Goal: Book appointment/travel/reservation

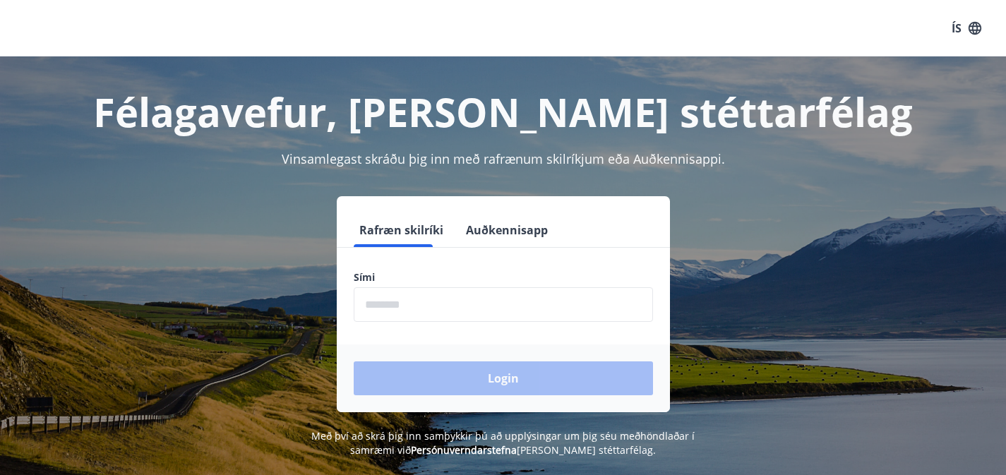
click at [396, 309] on input "phone" at bounding box center [503, 304] width 299 height 35
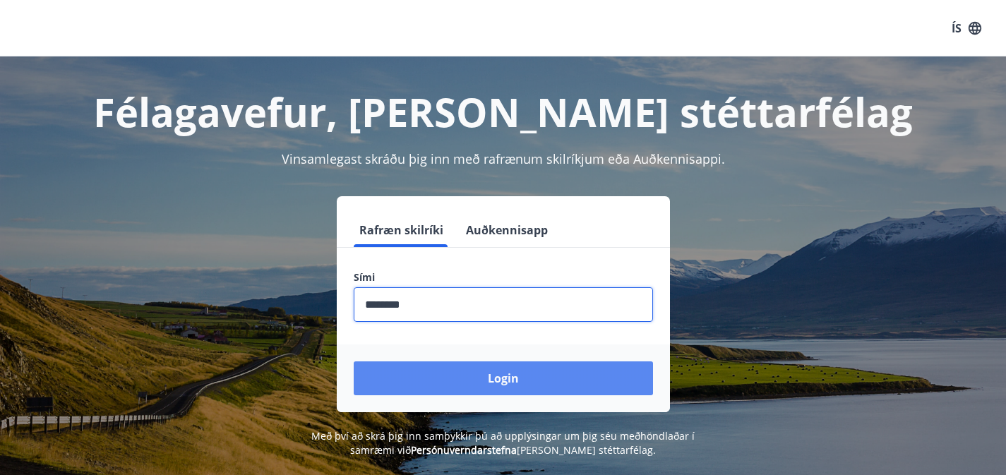
type input "********"
click at [420, 370] on button "Login" at bounding box center [503, 379] width 299 height 34
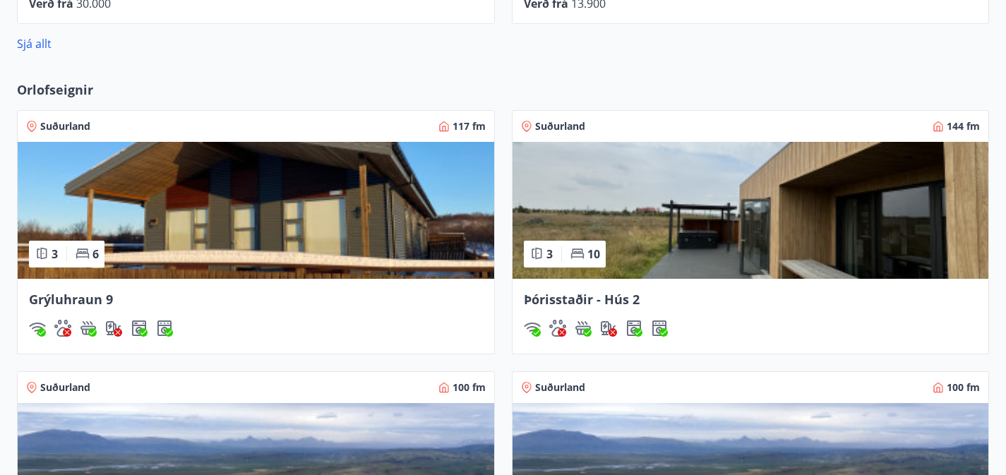
scroll to position [945, 0]
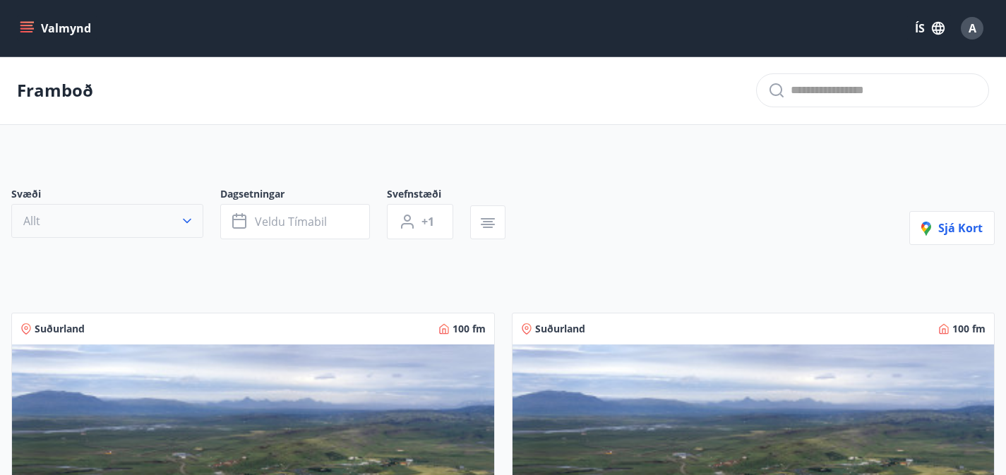
click at [189, 228] on icon "button" at bounding box center [187, 221] width 14 height 14
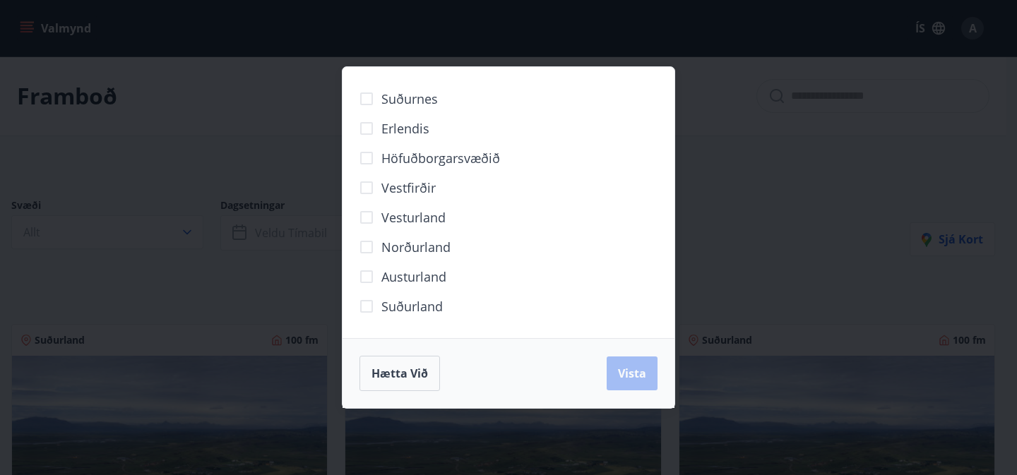
click at [304, 279] on div "Suðurnes Erlendis Höfuðborgarsvæðið [GEOGRAPHIC_DATA] [GEOGRAPHIC_DATA] [GEOGRA…" at bounding box center [508, 237] width 1017 height 475
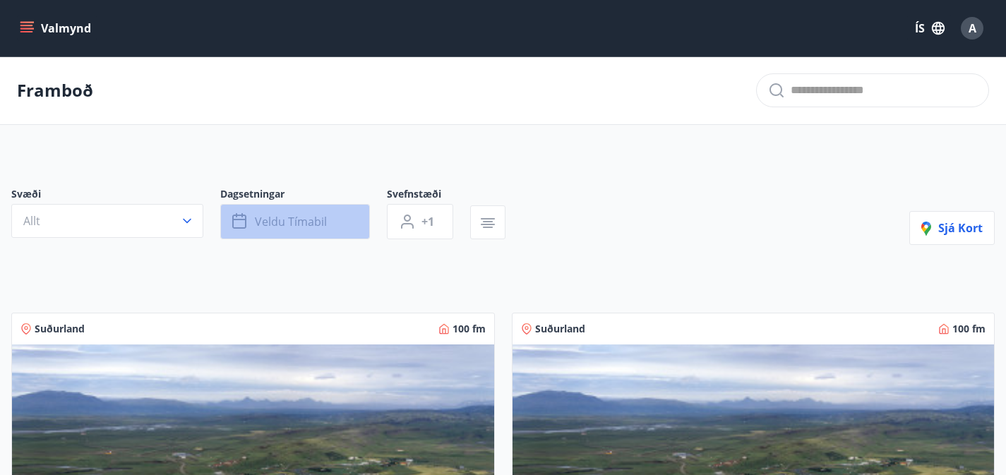
click at [293, 229] on span "Veldu tímabil" at bounding box center [291, 222] width 72 height 16
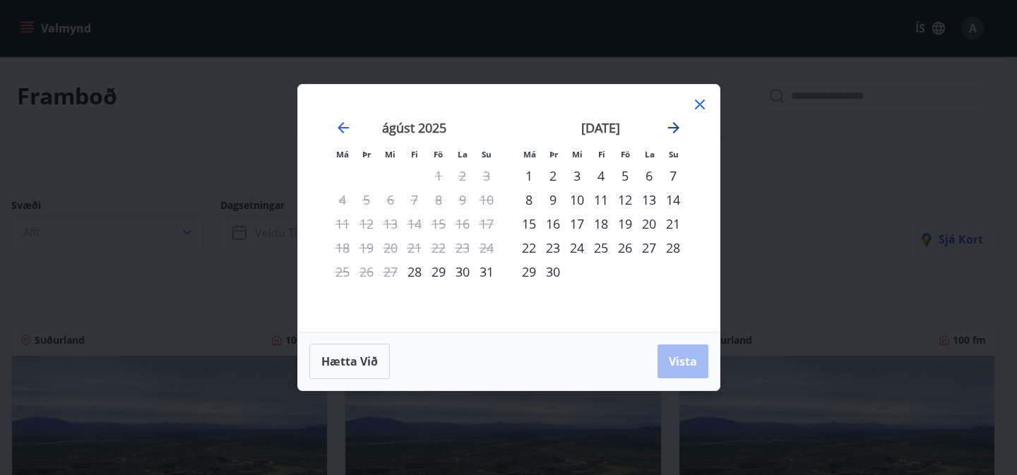
click at [676, 129] on icon "Move forward to switch to the next month." at bounding box center [673, 127] width 11 height 11
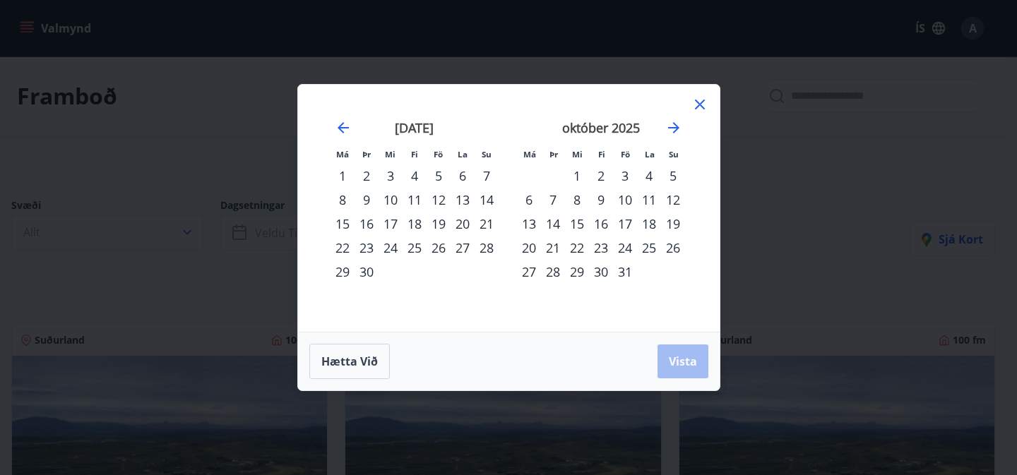
click at [626, 270] on div "31" at bounding box center [625, 272] width 24 height 24
click at [670, 130] on icon "Move forward to switch to the next month." at bounding box center [673, 127] width 17 height 17
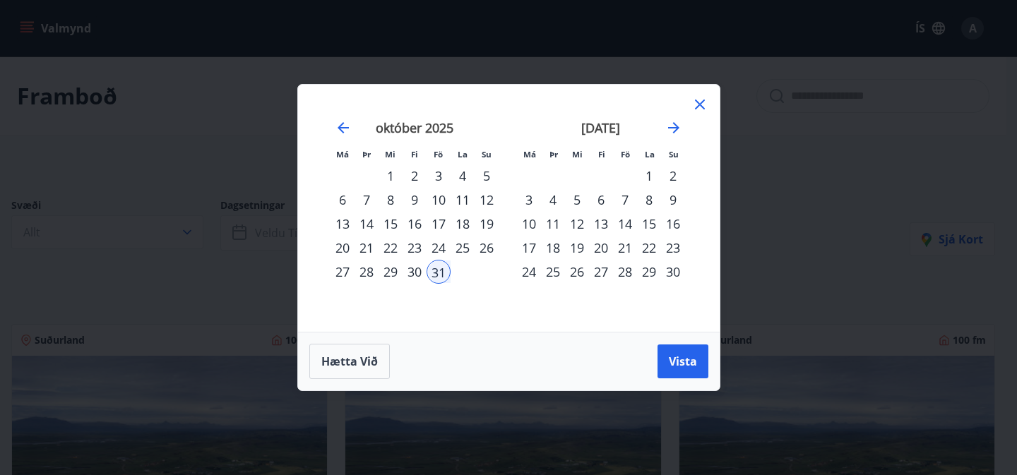
click at [650, 175] on div "1" at bounding box center [649, 176] width 24 height 24
click at [677, 362] on span "Vista" at bounding box center [683, 362] width 28 height 16
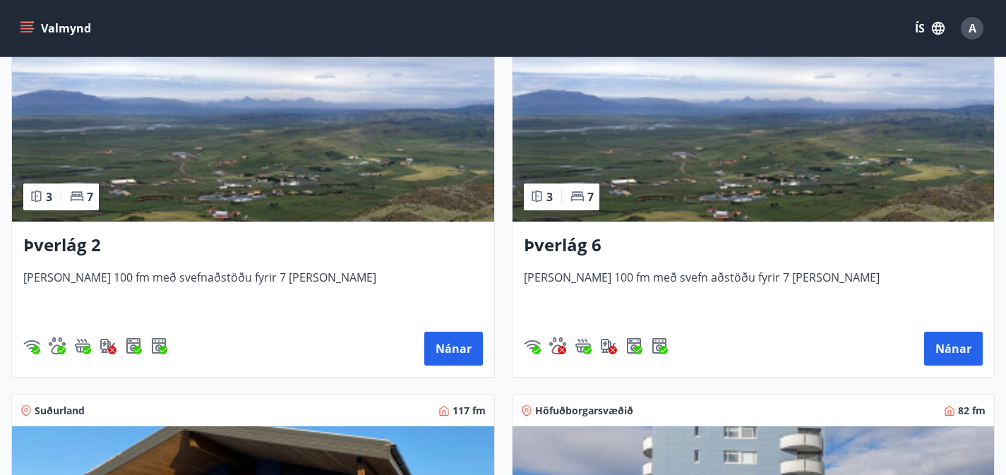
scroll to position [303, 0]
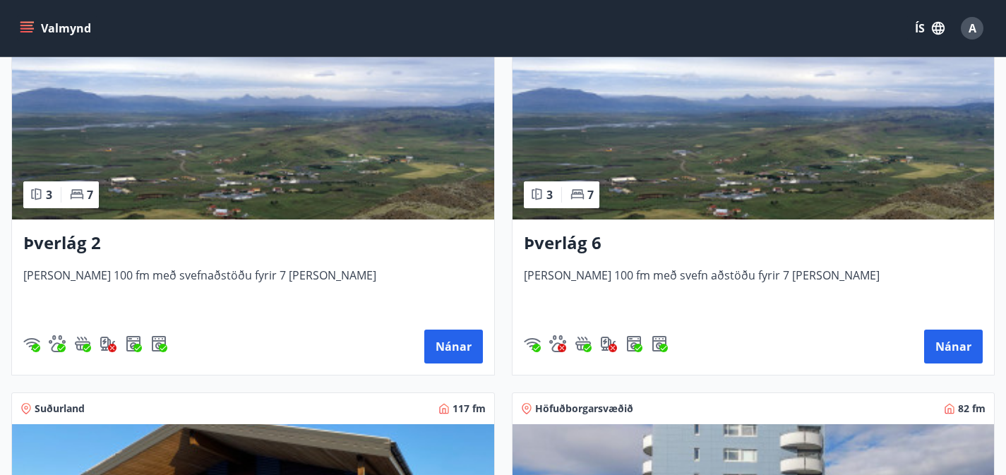
drag, startPoint x: 817, startPoint y: 256, endPoint x: 689, endPoint y: 255, distance: 127.8
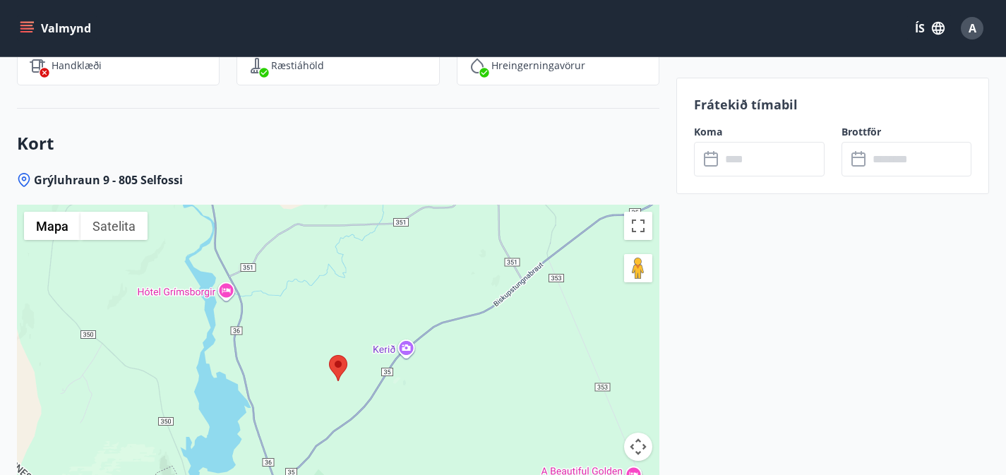
scroll to position [3378, 0]
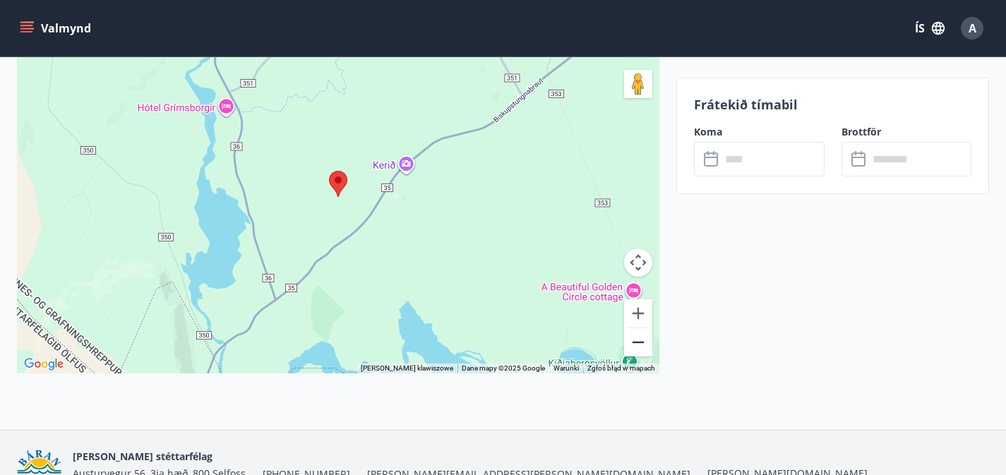
click at [638, 328] on button "Pomniejsz" at bounding box center [638, 342] width 28 height 28
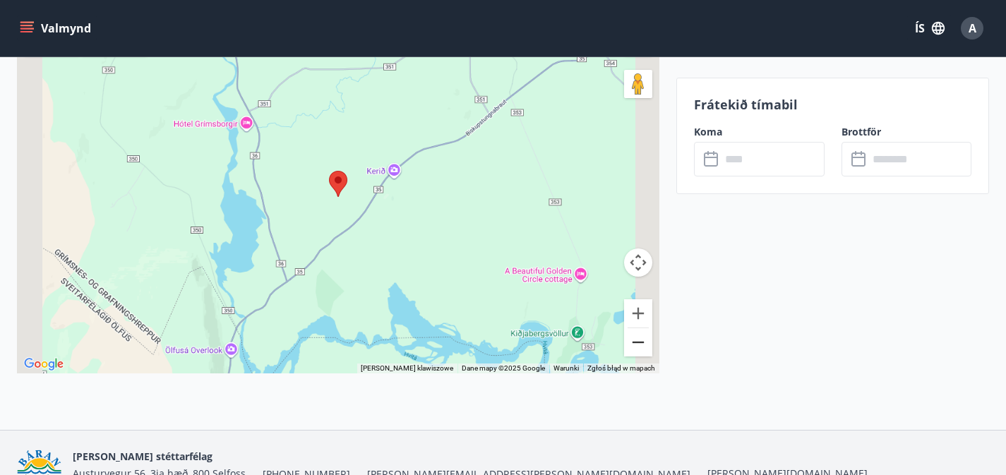
click at [638, 328] on button "Pomniejsz" at bounding box center [638, 342] width 28 height 28
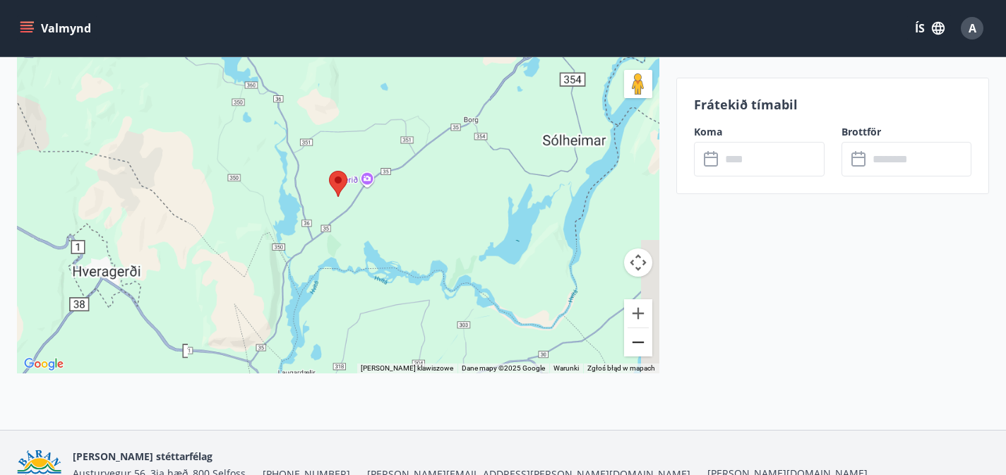
click at [638, 328] on button "Pomniejsz" at bounding box center [638, 342] width 28 height 28
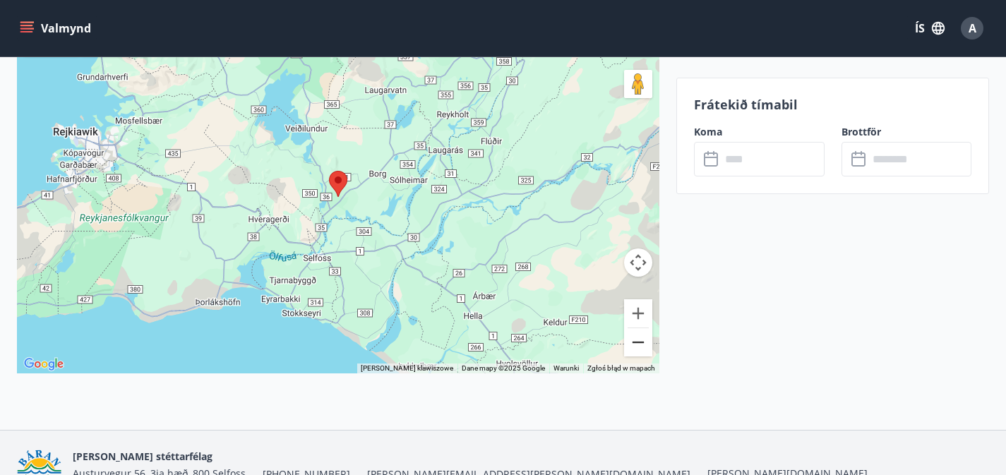
click at [638, 328] on button "Pomniejsz" at bounding box center [638, 342] width 28 height 28
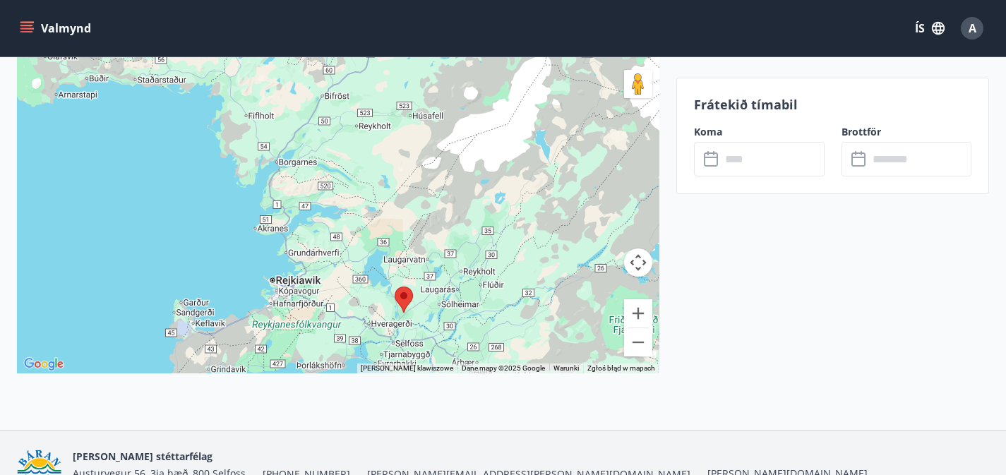
drag, startPoint x: 367, startPoint y: 117, endPoint x: 434, endPoint y: 234, distance: 135.3
click at [434, 234] on div at bounding box center [338, 196] width 643 height 353
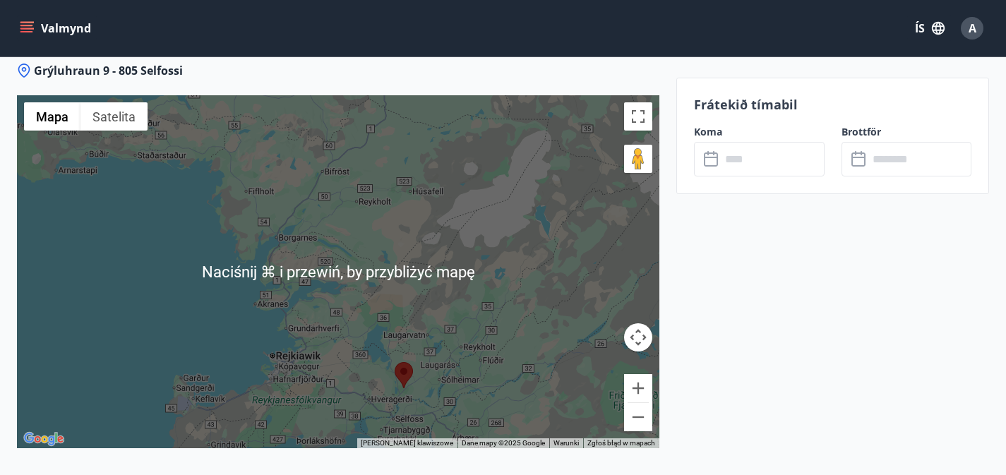
scroll to position [3264, 0]
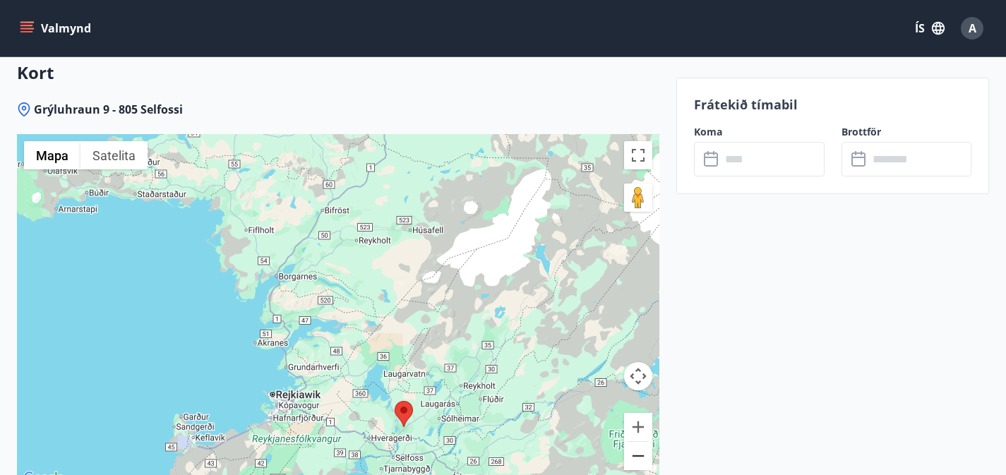
click at [638, 442] on button "Pomniejsz" at bounding box center [638, 456] width 28 height 28
